Goal: Task Accomplishment & Management: Manage account settings

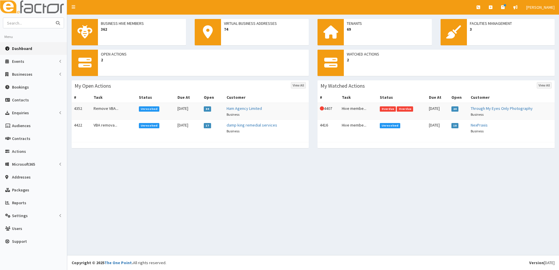
click at [38, 20] on input "text" at bounding box center [27, 23] width 49 height 10
type input "willow"
click at [52, 18] on button "submit" at bounding box center [58, 23] width 12 height 10
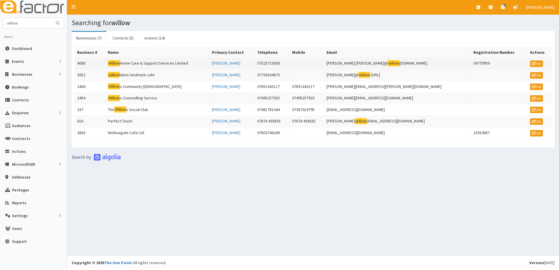
click at [81, 63] on td "4088" at bounding box center [90, 64] width 31 height 12
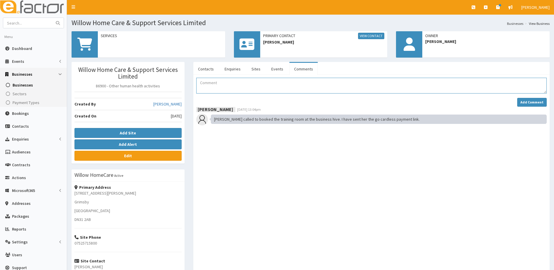
click at [226, 90] on textarea "Comment" at bounding box center [371, 86] width 351 height 16
type textarea "g"
type textarea "G1 handover booked in with PP on Wednesday the 20th of August"
click at [530, 104] on strong "Add Comment" at bounding box center [532, 102] width 23 height 4
